Goal: Task Accomplishment & Management: Complete application form

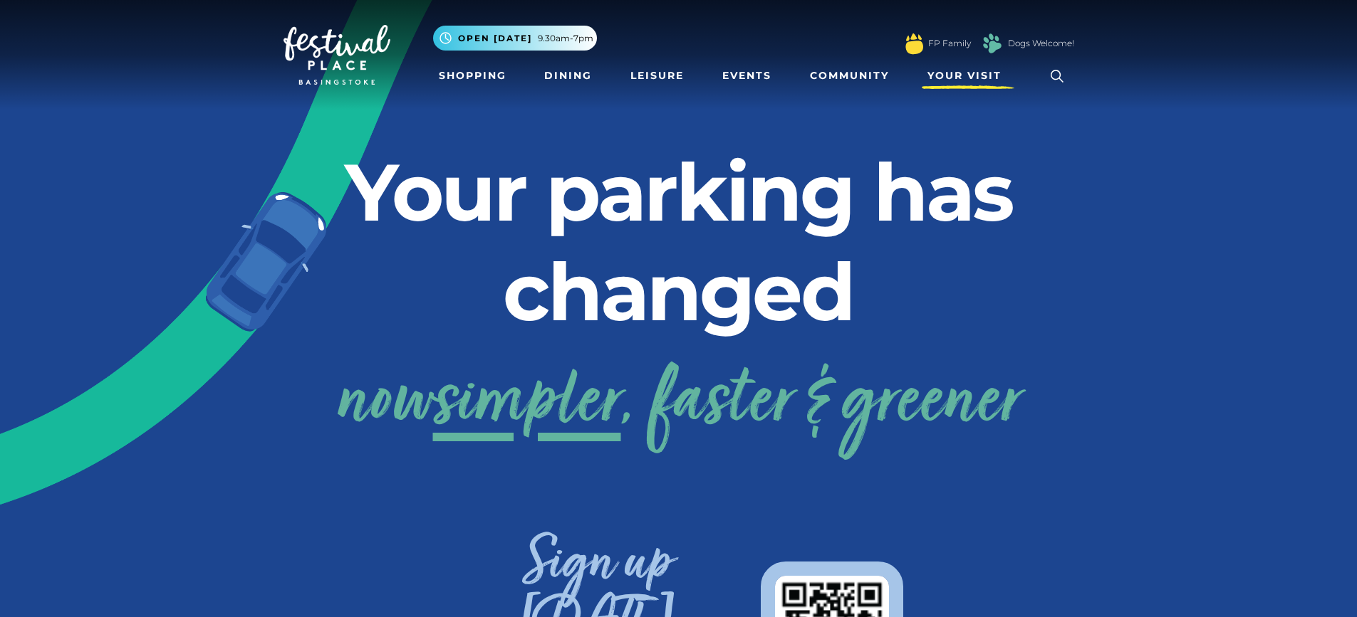
click at [974, 71] on span "Your Visit" at bounding box center [964, 75] width 74 height 15
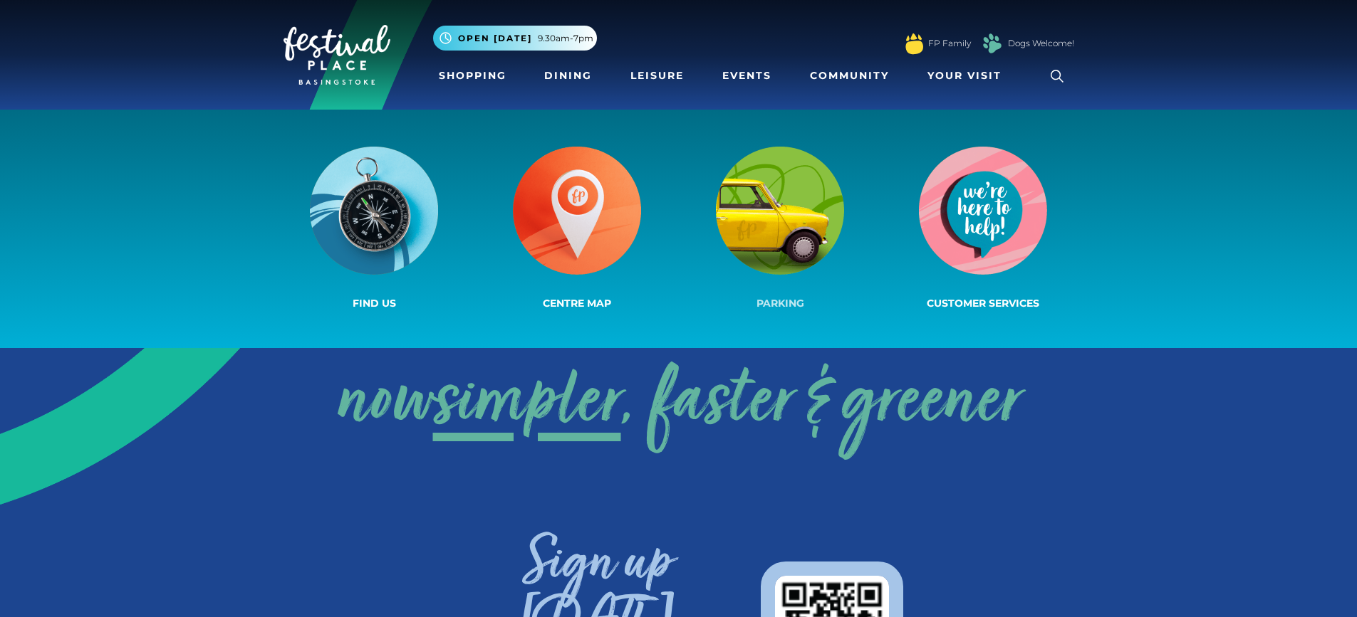
click at [808, 200] on img at bounding box center [780, 211] width 128 height 128
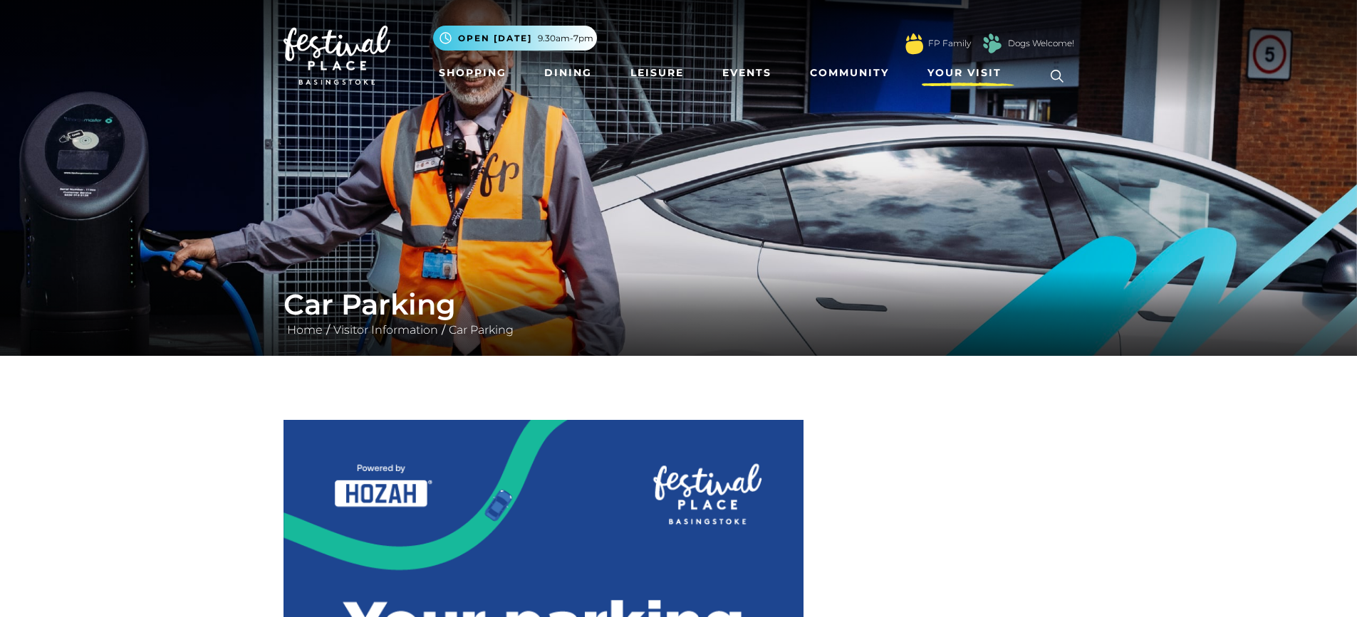
click at [936, 68] on span "Your Visit" at bounding box center [964, 73] width 74 height 15
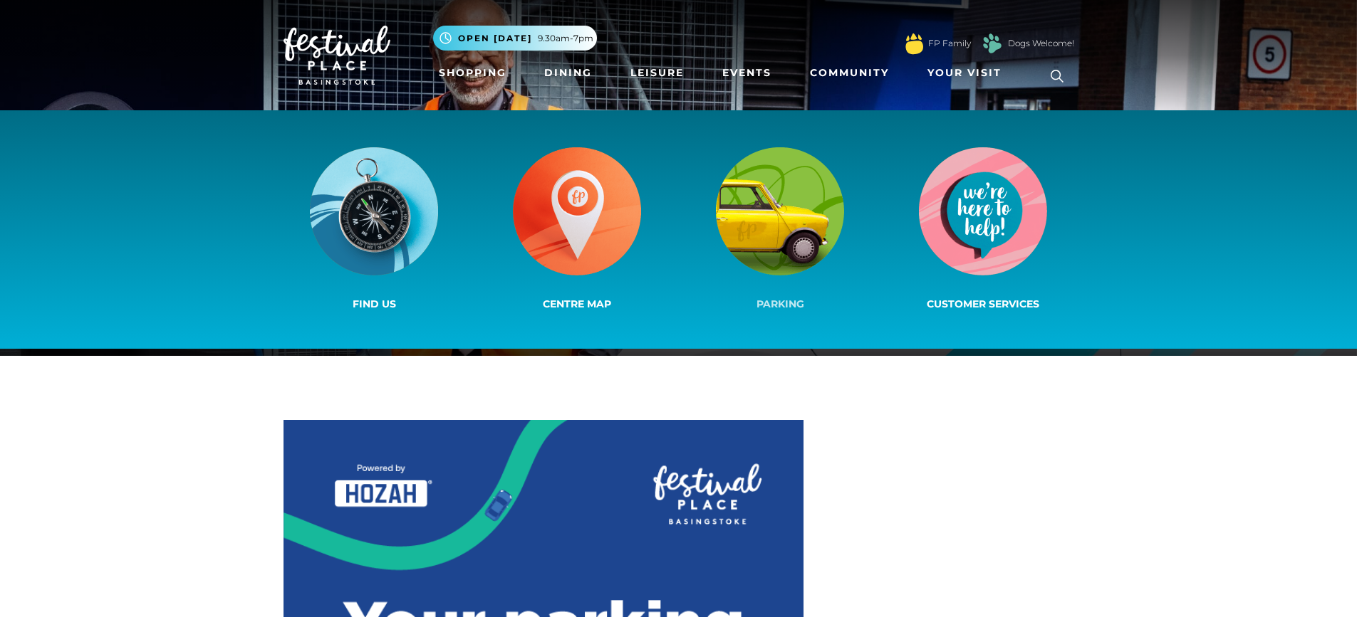
click at [799, 202] on img at bounding box center [780, 211] width 128 height 128
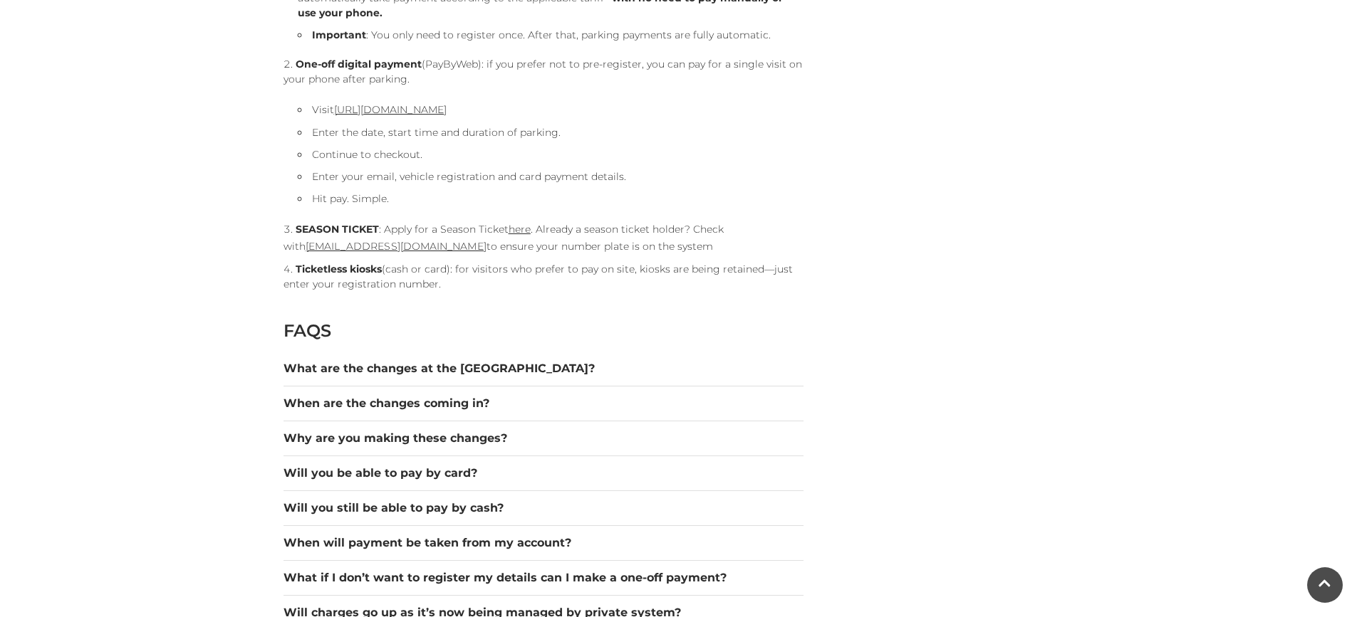
scroll to position [1709, 0]
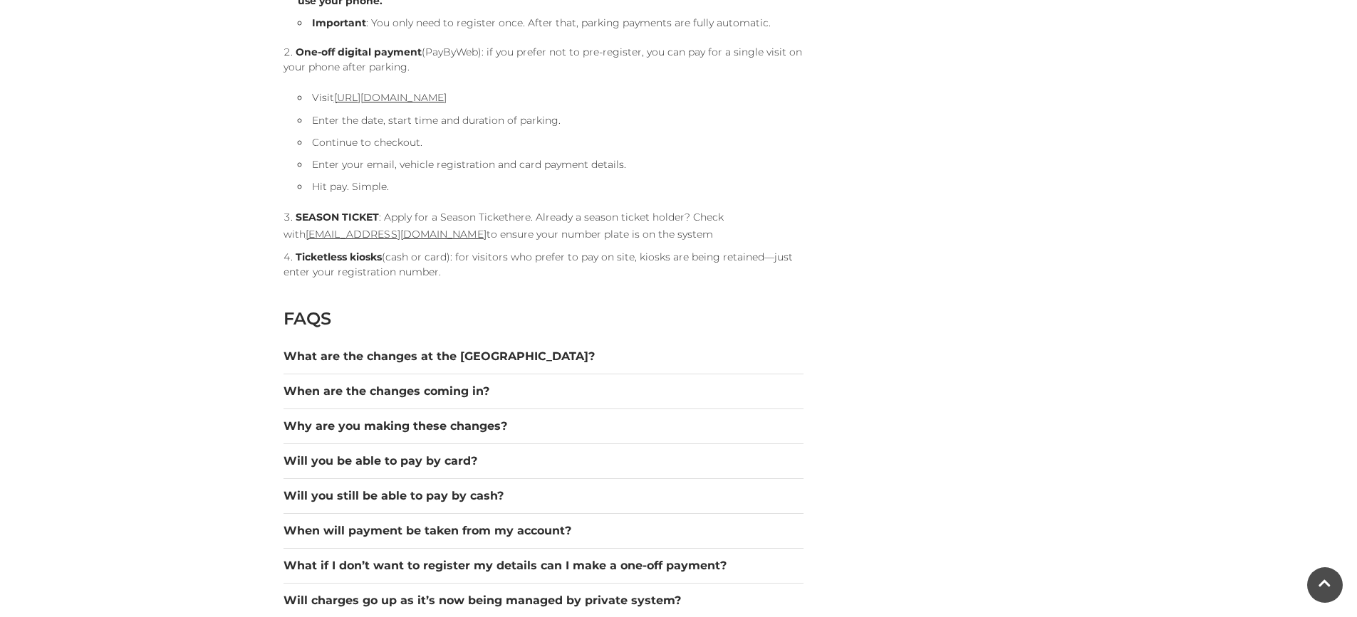
click at [523, 216] on link "here" at bounding box center [519, 217] width 22 height 13
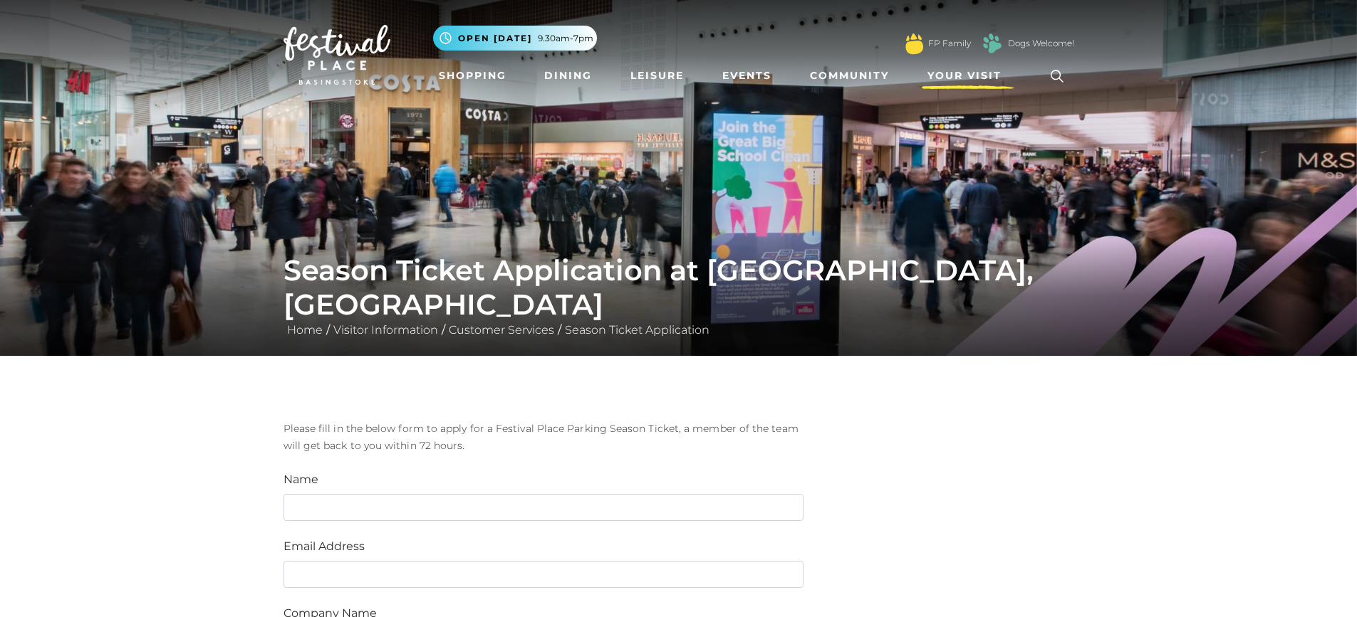
click at [975, 69] on span "Your Visit" at bounding box center [964, 75] width 74 height 15
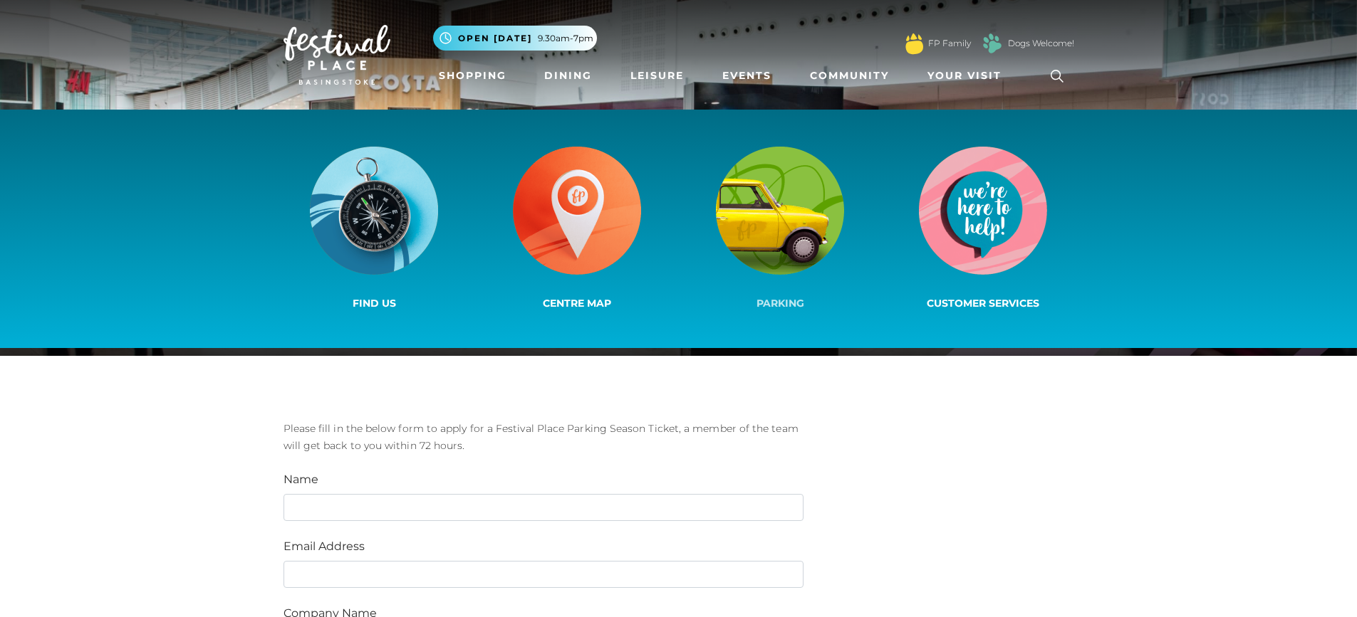
click at [762, 237] on img at bounding box center [780, 211] width 128 height 128
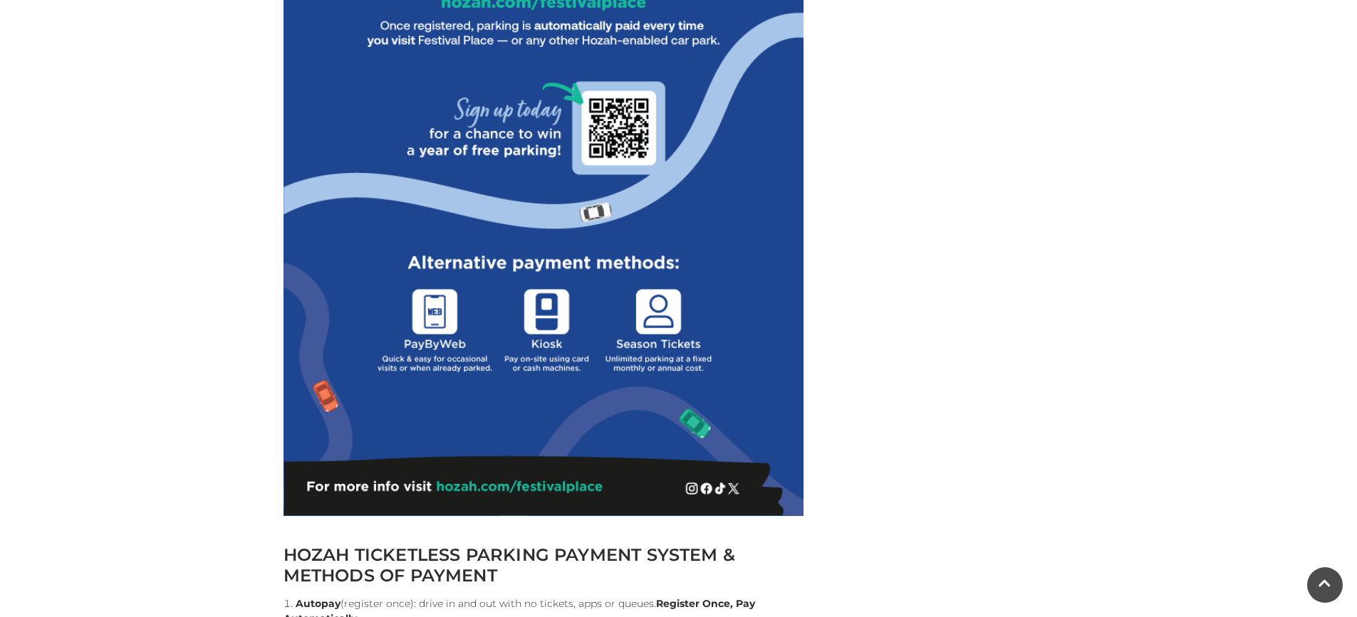
scroll to position [855, 0]
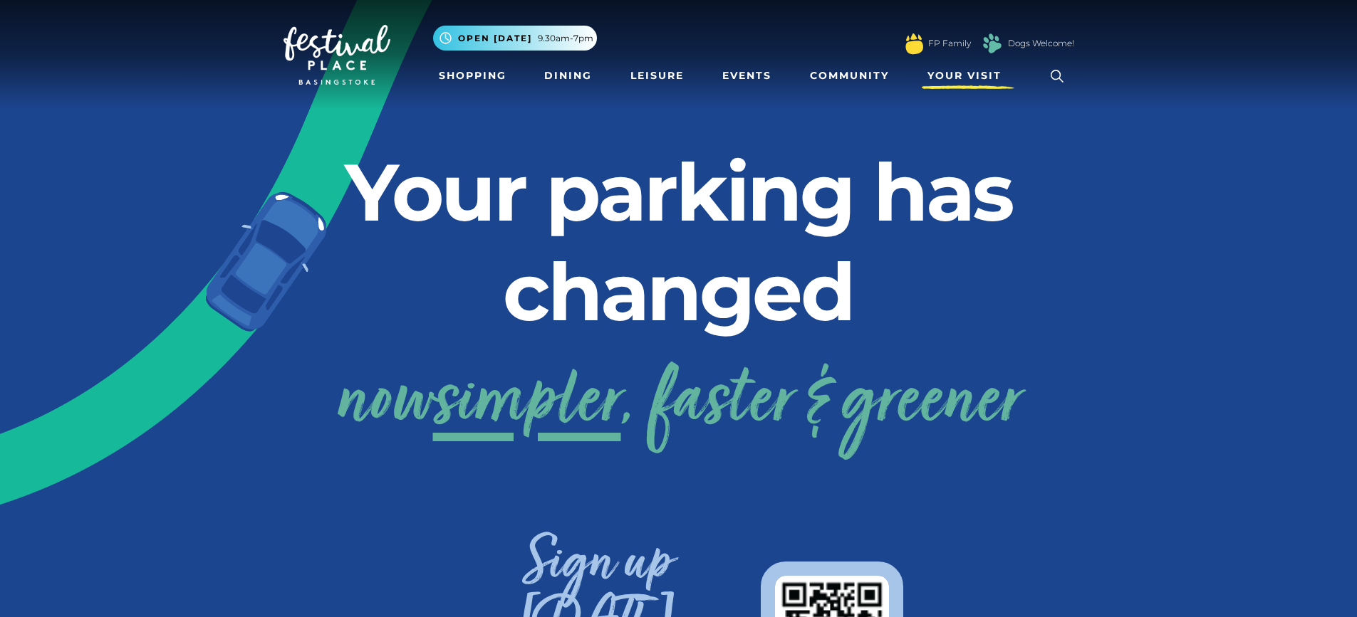
click at [941, 72] on span "Your Visit" at bounding box center [964, 75] width 74 height 15
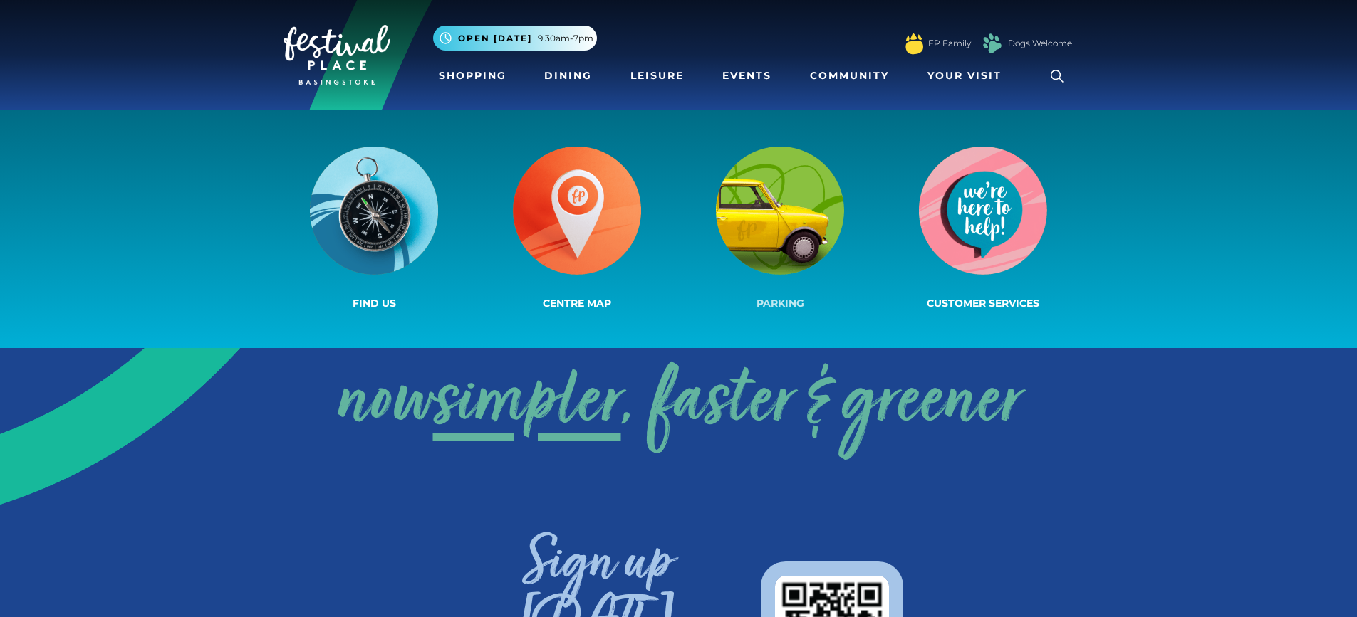
click at [789, 208] on img at bounding box center [780, 211] width 128 height 128
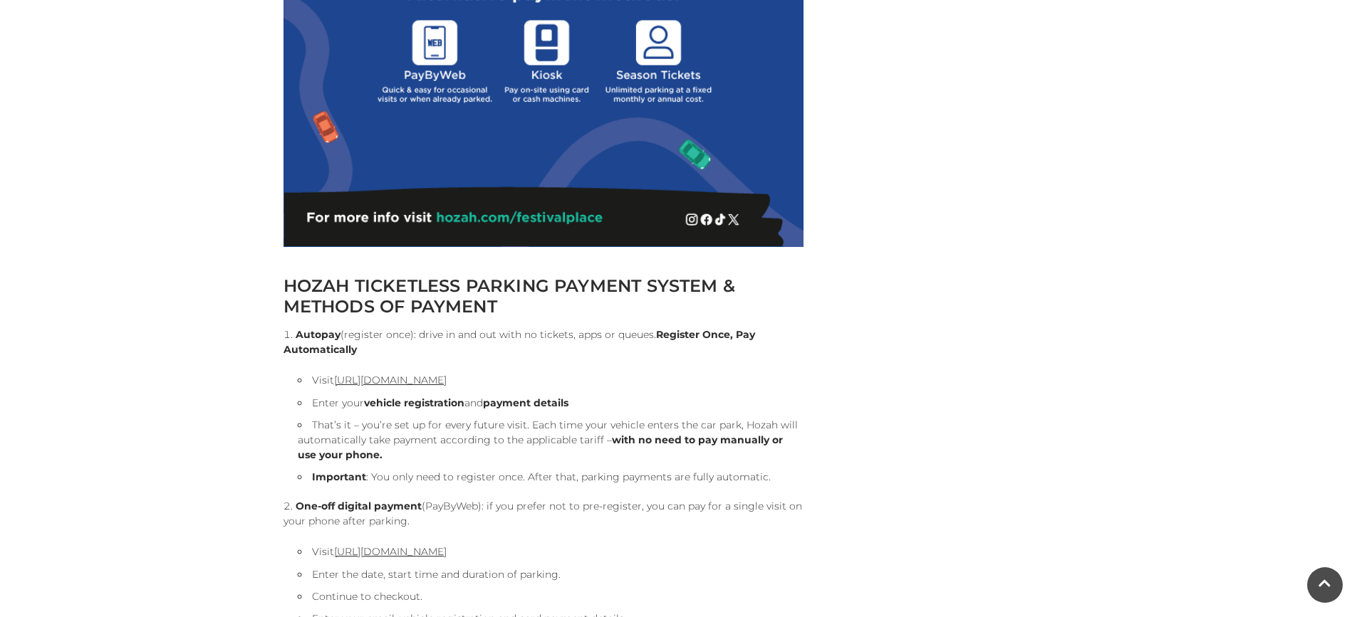
scroll to position [1496, 0]
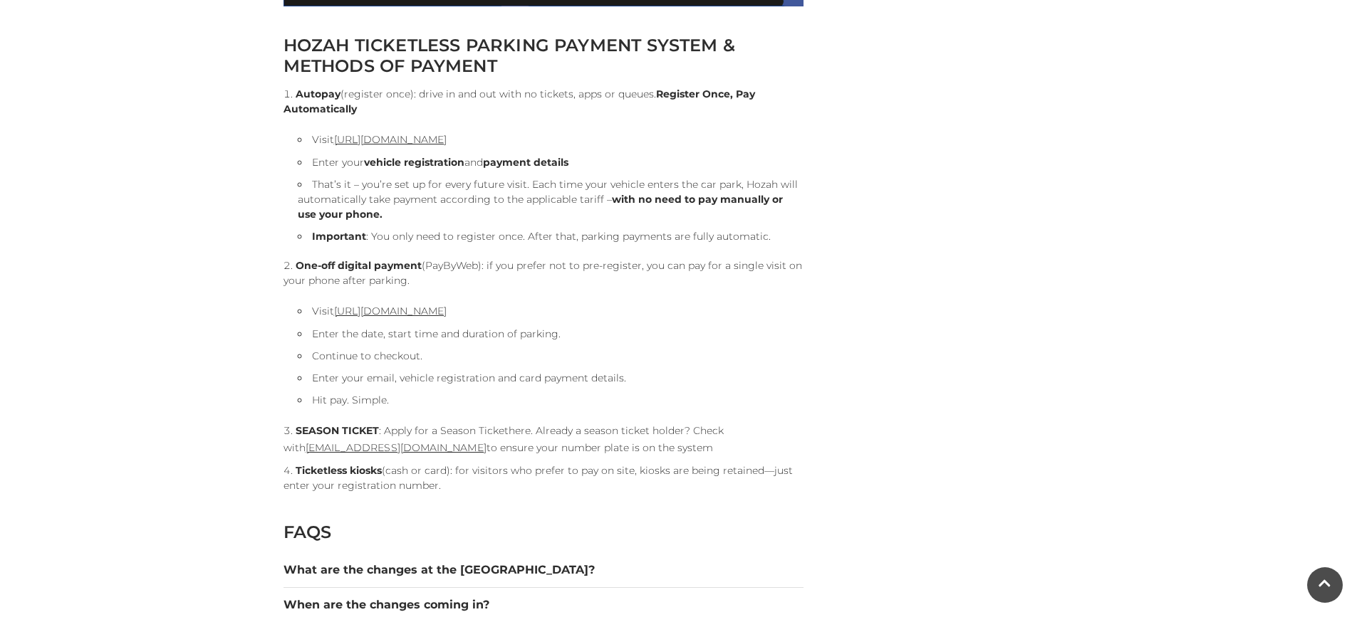
click at [520, 434] on link "here" at bounding box center [519, 430] width 22 height 13
